Goal: Check status: Check status

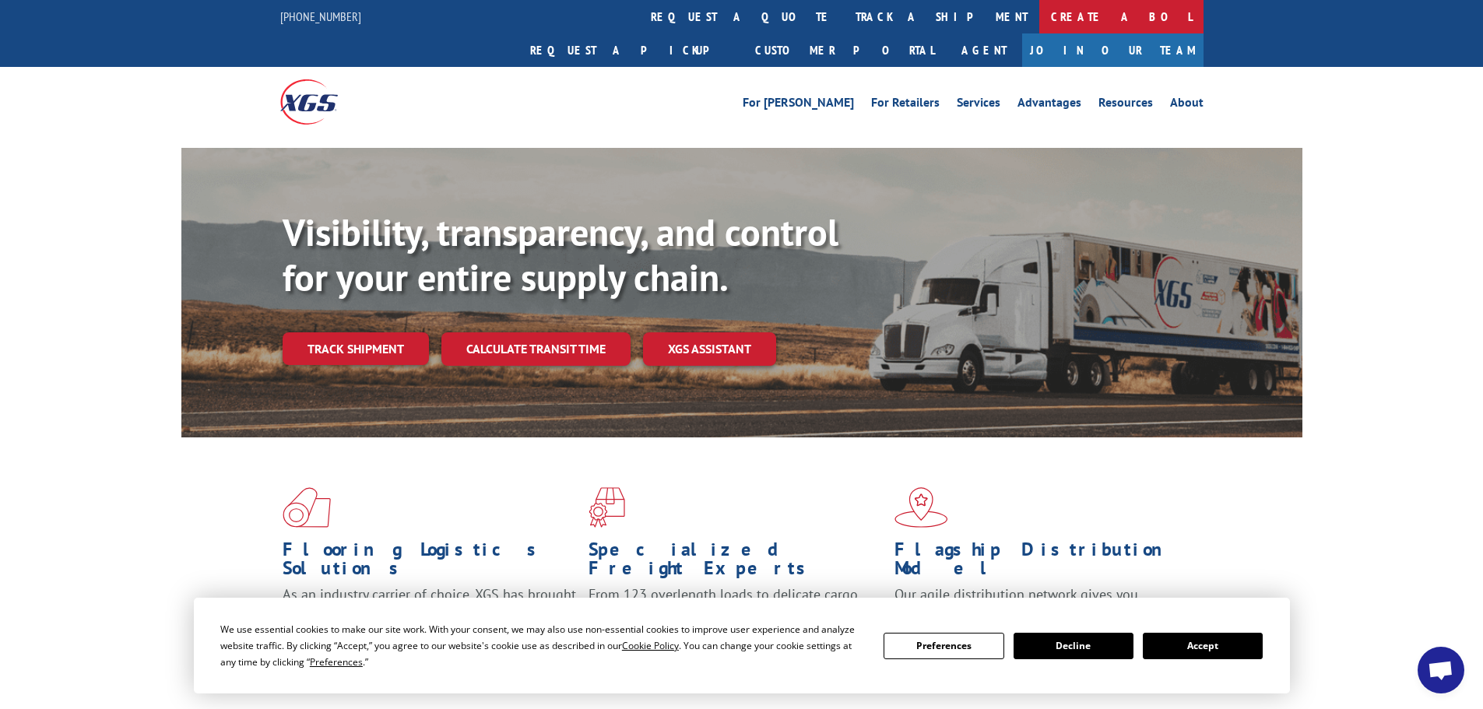
scroll to position [128, 0]
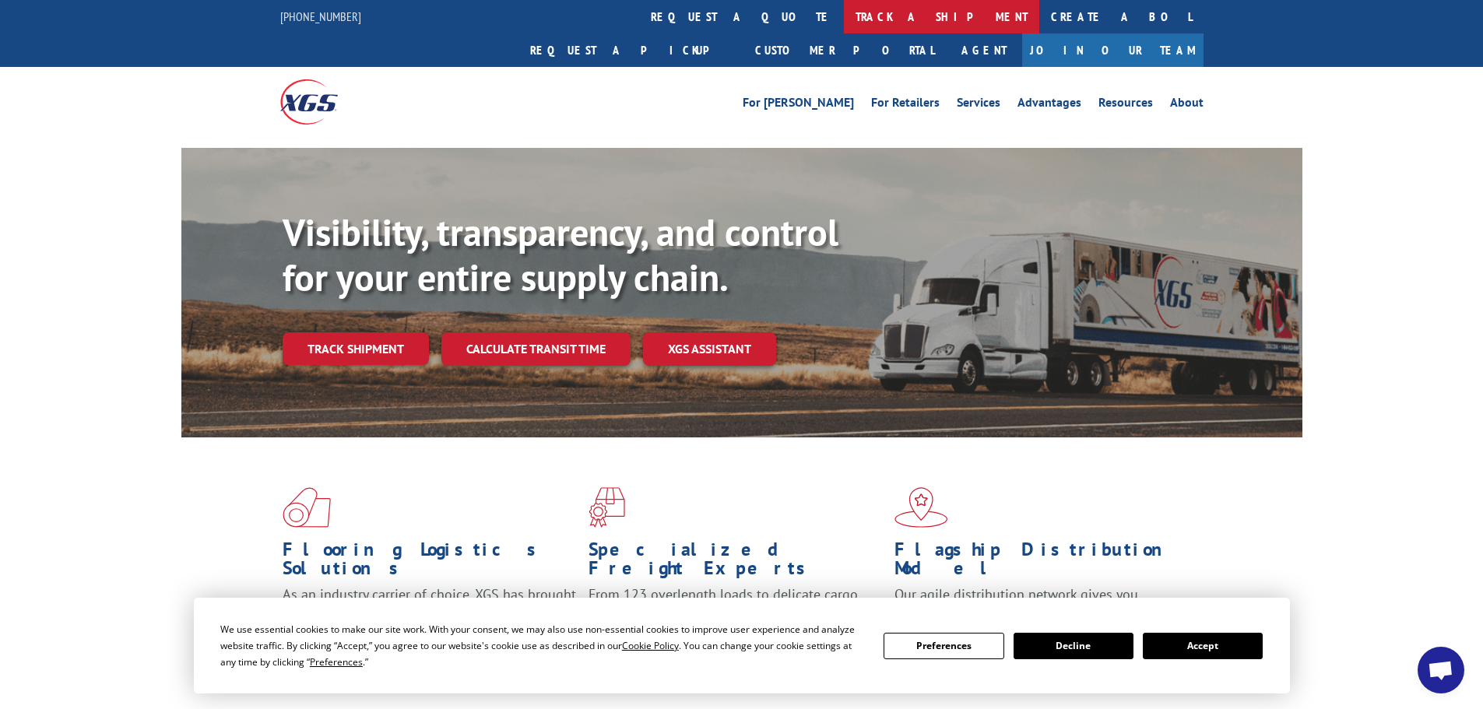
click at [844, 16] on link "track a shipment" at bounding box center [941, 16] width 195 height 33
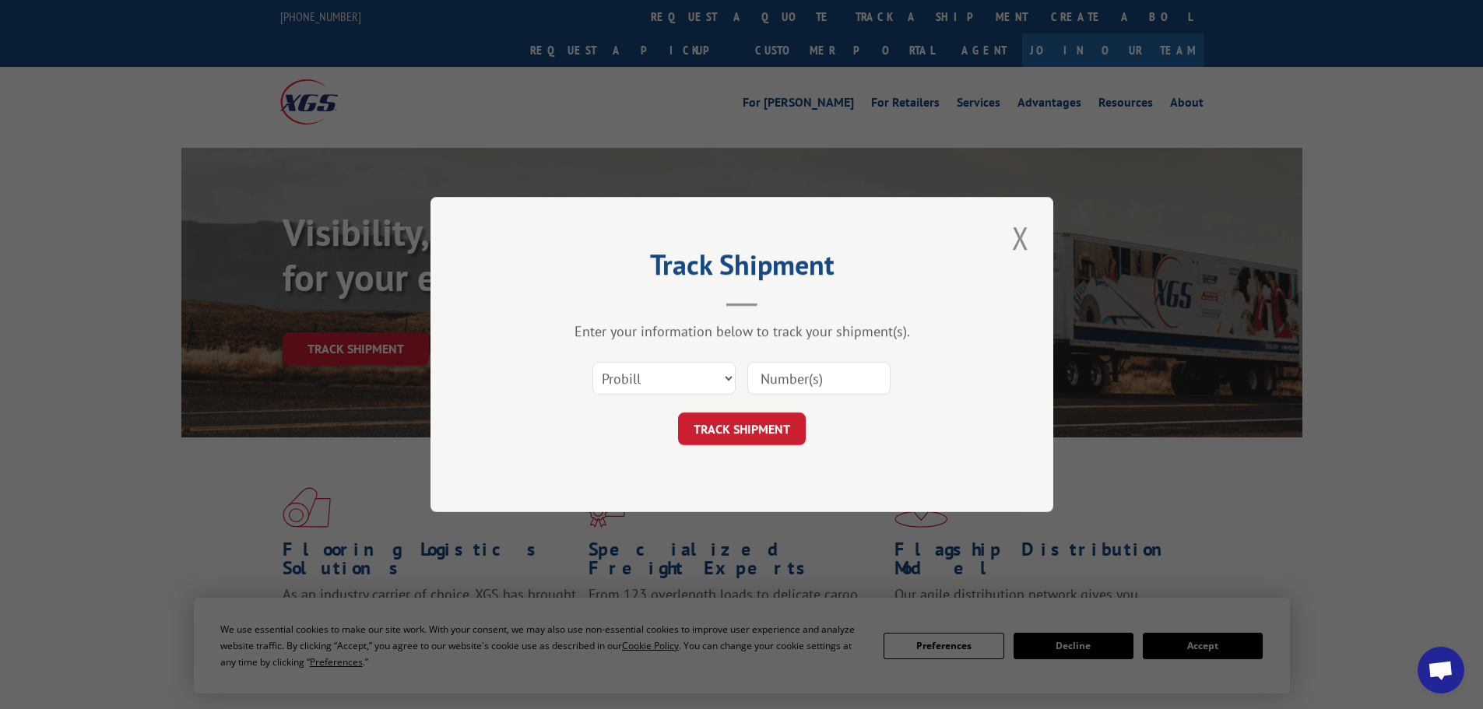
click at [768, 379] on input at bounding box center [818, 378] width 143 height 33
paste input "609969"
type input "609969"
click at [746, 433] on button "TRACK SHIPMENT" at bounding box center [742, 429] width 128 height 33
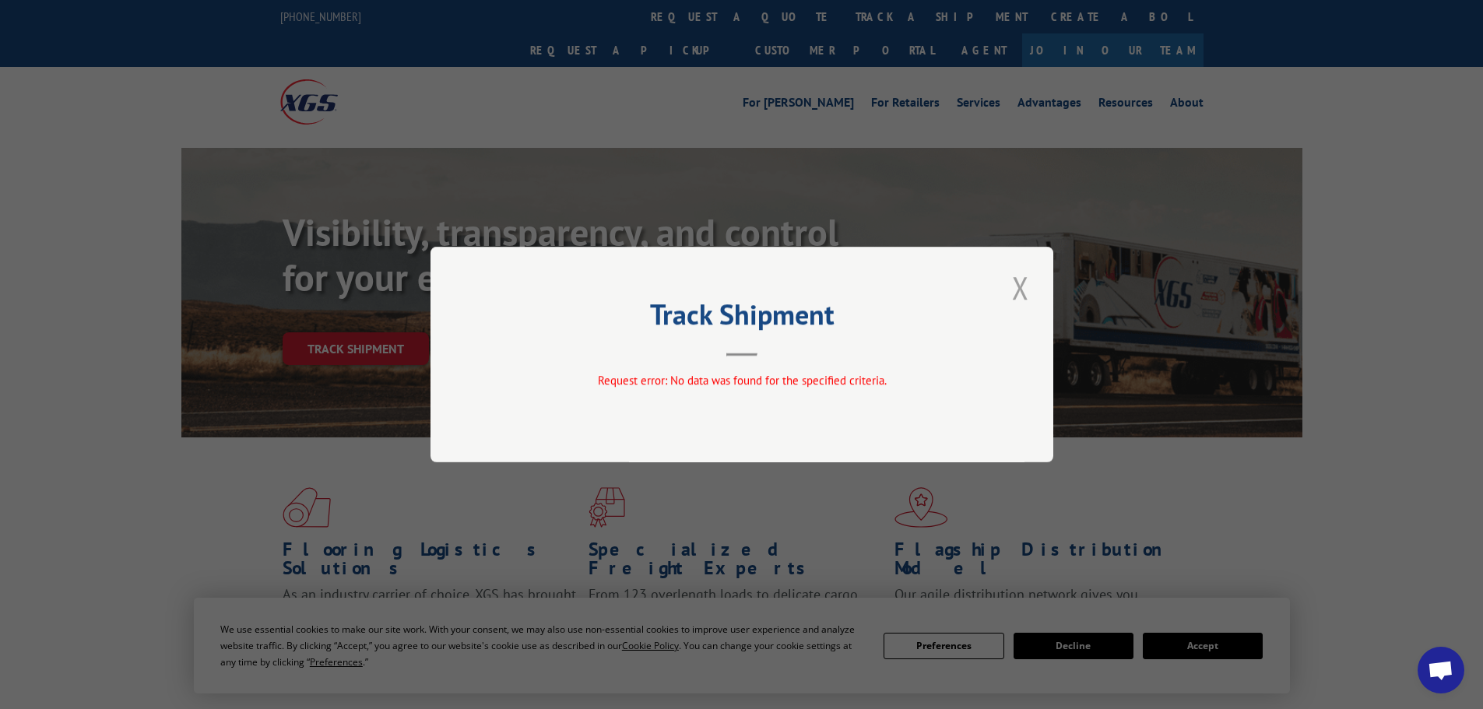
click at [1017, 287] on button "Close modal" at bounding box center [1020, 287] width 26 height 43
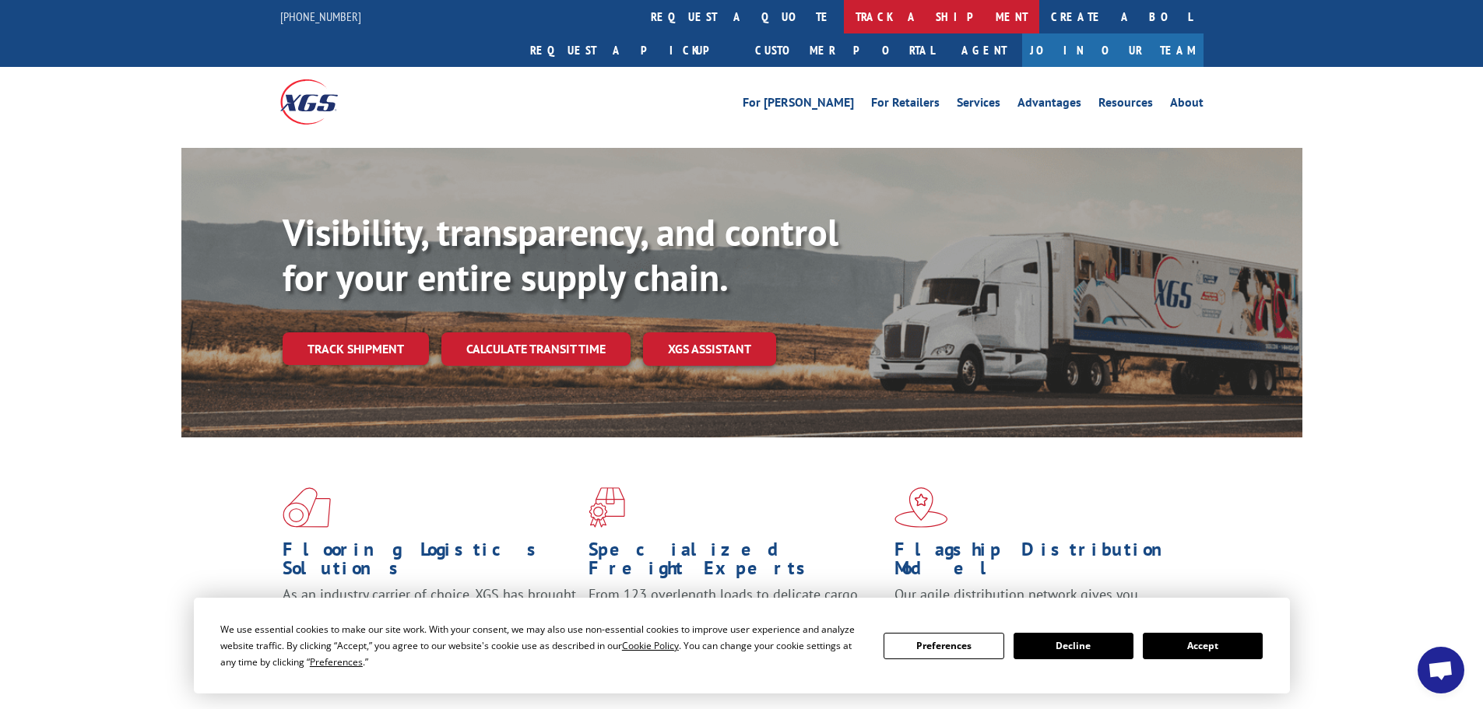
click at [844, 22] on link "track a shipment" at bounding box center [941, 16] width 195 height 33
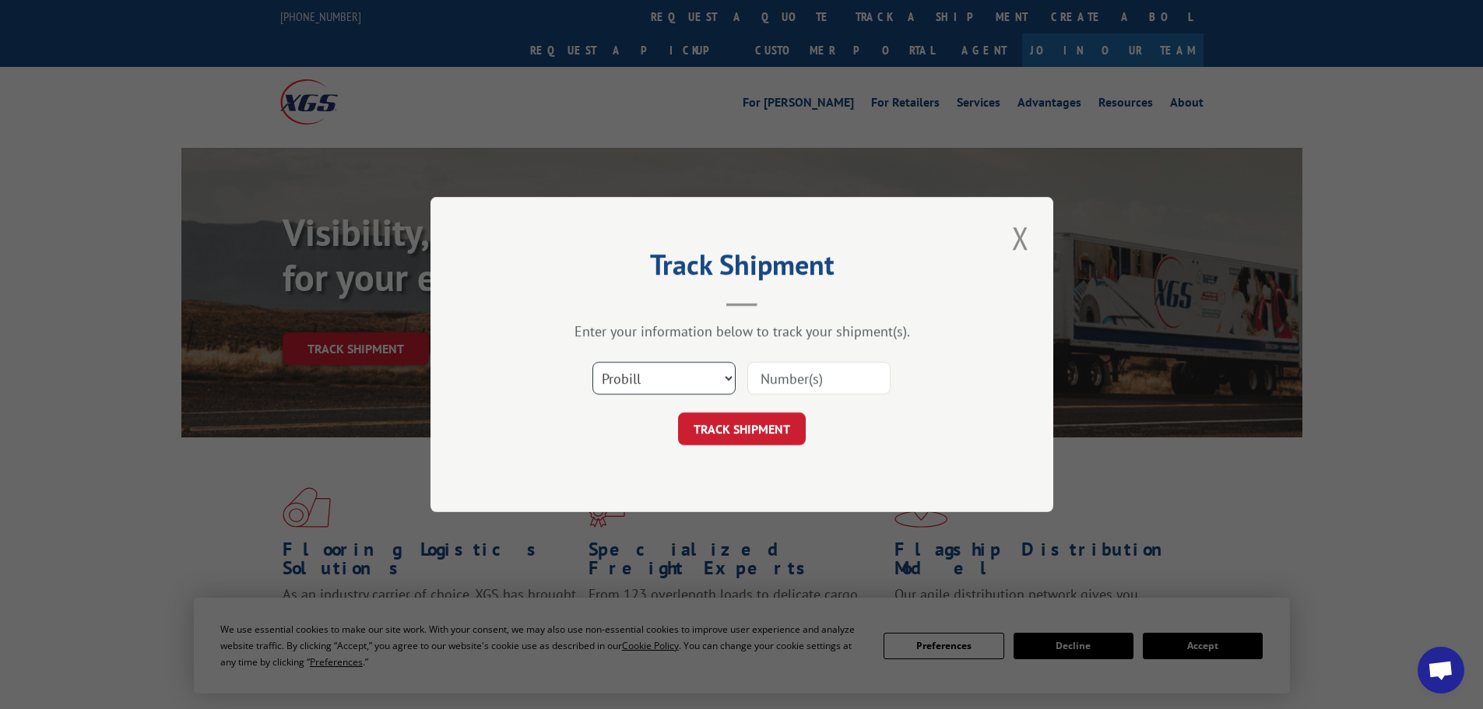
click at [727, 375] on select "Select category... Probill BOL PO" at bounding box center [663, 378] width 143 height 33
select select "bol"
click at [592, 362] on select "Select category... Probill BOL PO" at bounding box center [663, 378] width 143 height 33
click at [817, 374] on input at bounding box center [818, 378] width 143 height 33
paste input "609969"
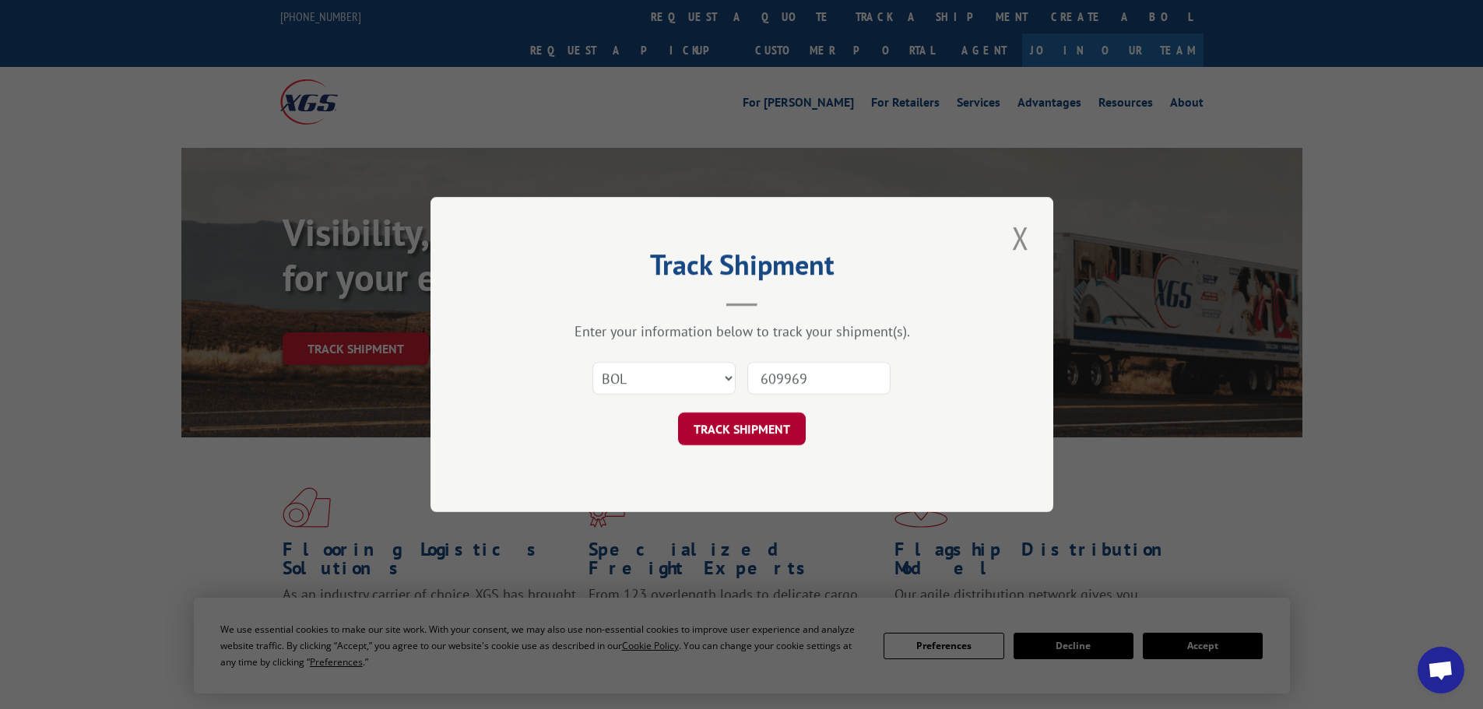
type input "609969"
click at [769, 430] on button "TRACK SHIPMENT" at bounding box center [742, 429] width 128 height 33
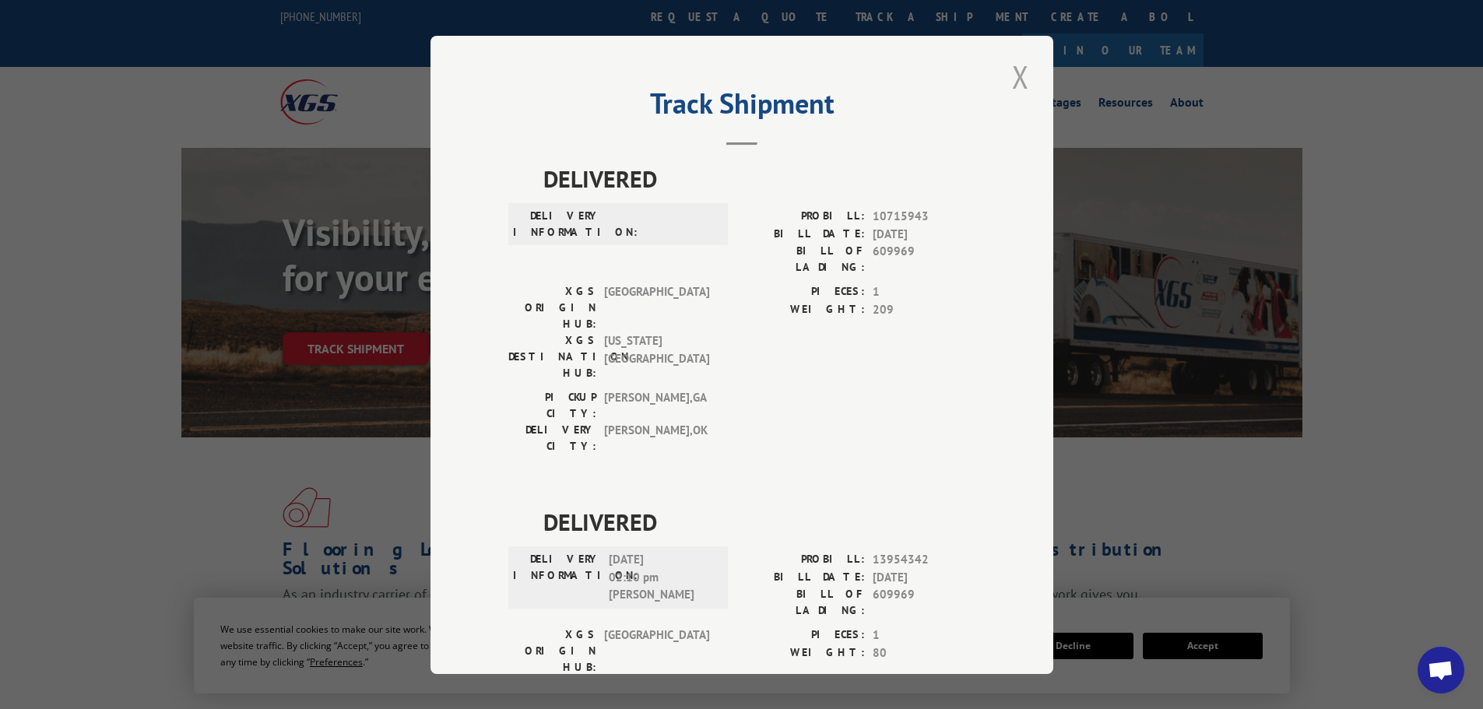
click at [1016, 76] on button "Close modal" at bounding box center [1020, 76] width 26 height 43
